Goal: Transaction & Acquisition: Purchase product/service

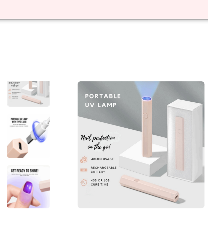
scroll to position [7, 0]
click at [12, 97] on div at bounding box center [18, 103] width 13 height 13
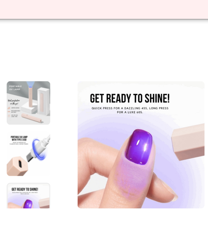
scroll to position [0, 0]
click at [12, 72] on div at bounding box center [18, 78] width 13 height 13
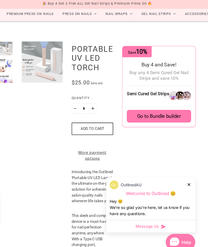
scroll to position [35, 1]
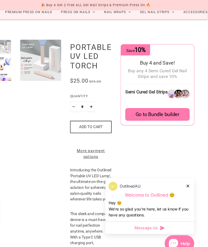
click at [188, 174] on icon at bounding box center [189, 172] width 3 height 3
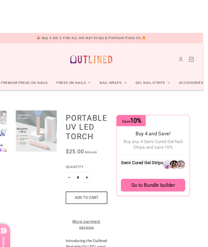
scroll to position [0, 0]
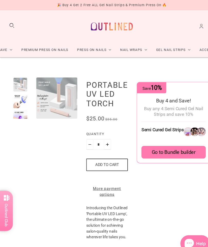
click at [9, 22] on button "Search" at bounding box center [11, 24] width 6 height 6
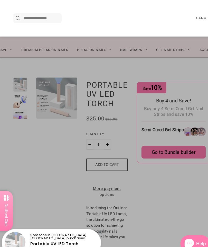
click at [32, 18] on input "Search here..." at bounding box center [39, 17] width 34 height 6
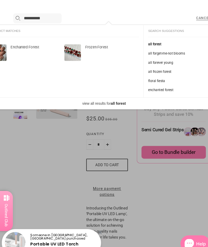
type input "**********"
